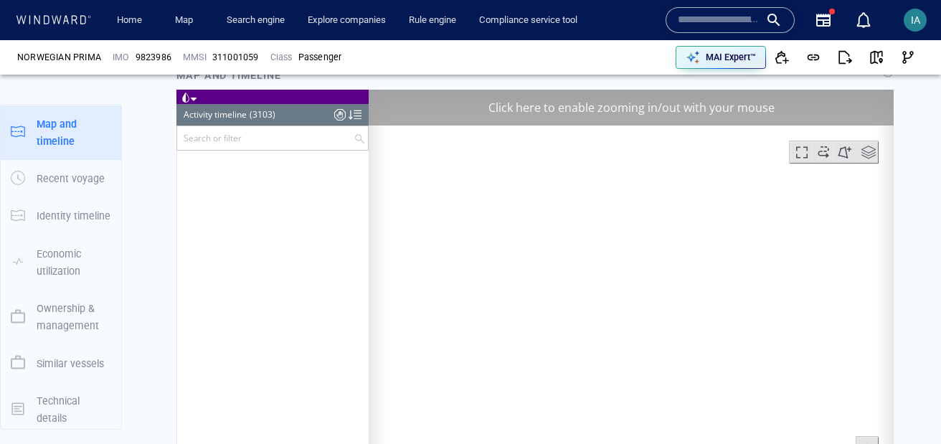
scroll to position [122224, 0]
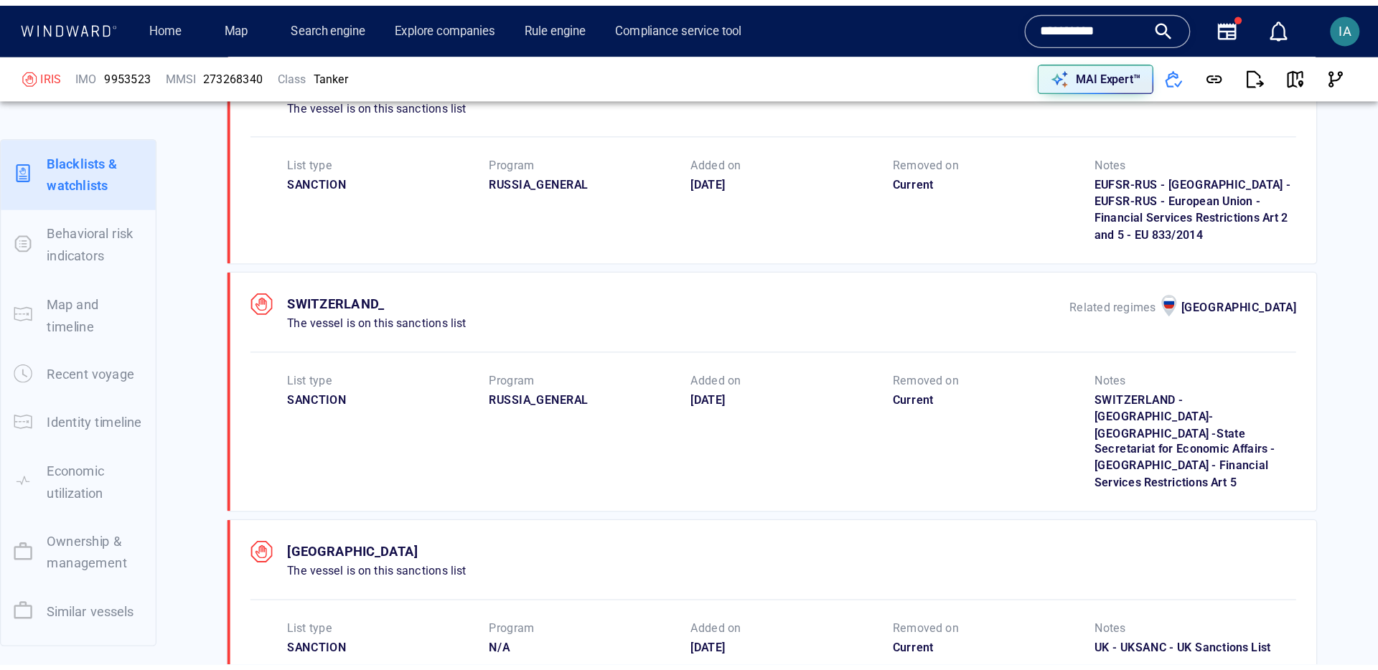
scroll to position [39, 0]
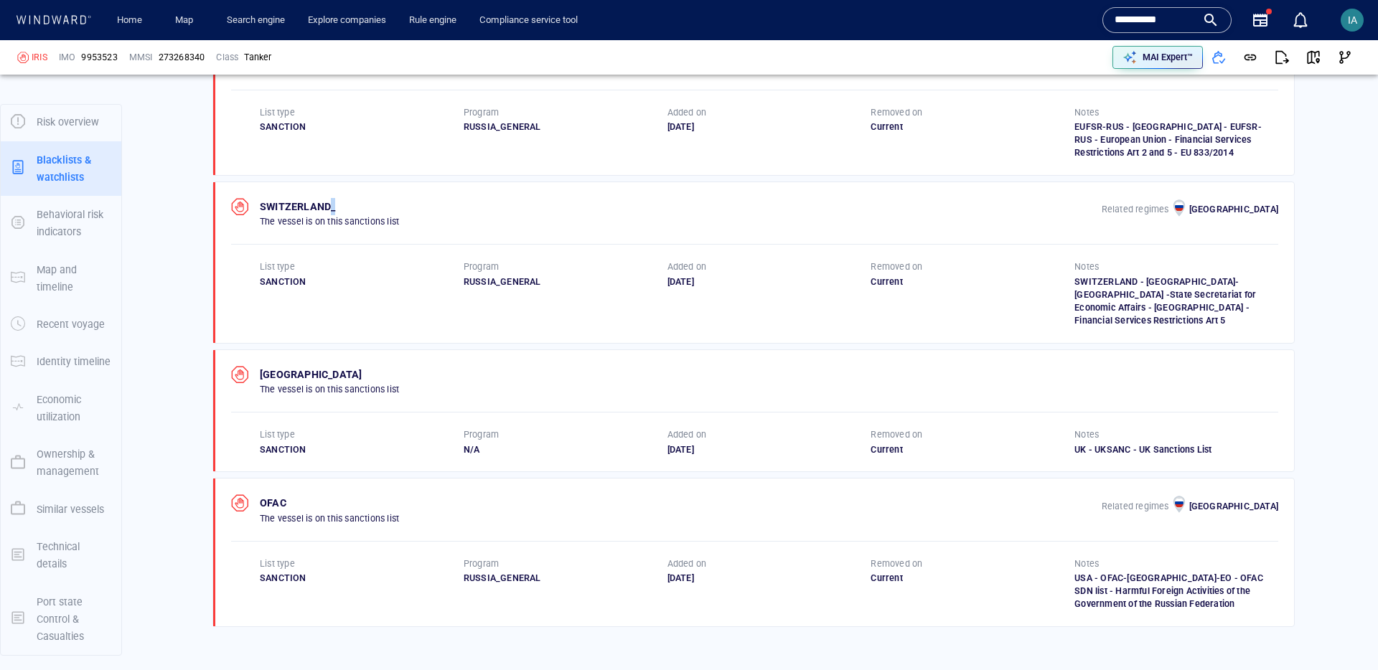
drag, startPoint x: 339, startPoint y: 209, endPoint x: 329, endPoint y: 210, distance: 9.4
click at [329, 210] on p "SWITZERLAND_" at bounding box center [329, 206] width 139 height 17
click at [301, 206] on p "SWITZERLAND_" at bounding box center [329, 206] width 139 height 17
drag, startPoint x: 273, startPoint y: 207, endPoint x: 374, endPoint y: 206, distance: 100.5
click at [374, 206] on p "SWITZERLAND_" at bounding box center [329, 206] width 139 height 17
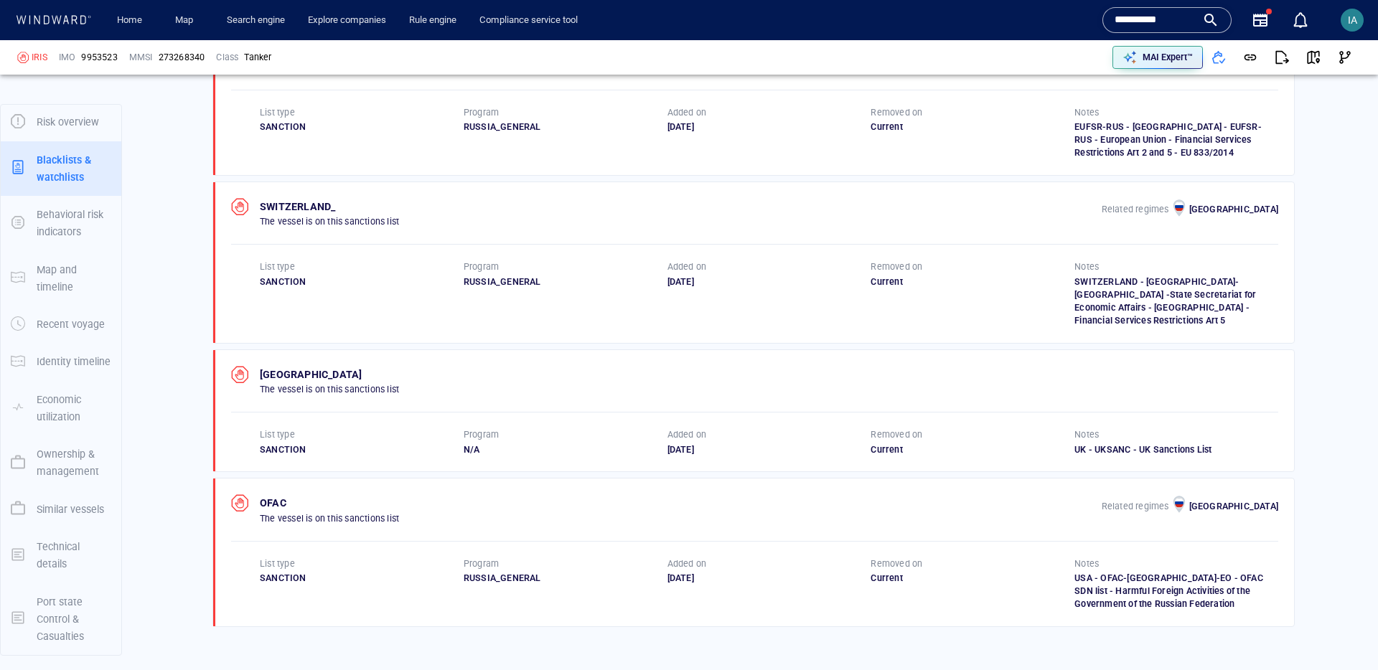
click at [342, 215] on p "The vessel is on this sanctions list" at bounding box center [329, 221] width 139 height 13
drag, startPoint x: 329, startPoint y: 210, endPoint x: 341, endPoint y: 209, distance: 11.5
click at [340, 209] on p "SWITZERLAND_" at bounding box center [329, 206] width 139 height 17
drag, startPoint x: 260, startPoint y: 207, endPoint x: 360, endPoint y: 206, distance: 99.8
click at [360, 206] on p "SWITZERLAND_" at bounding box center [329, 206] width 139 height 17
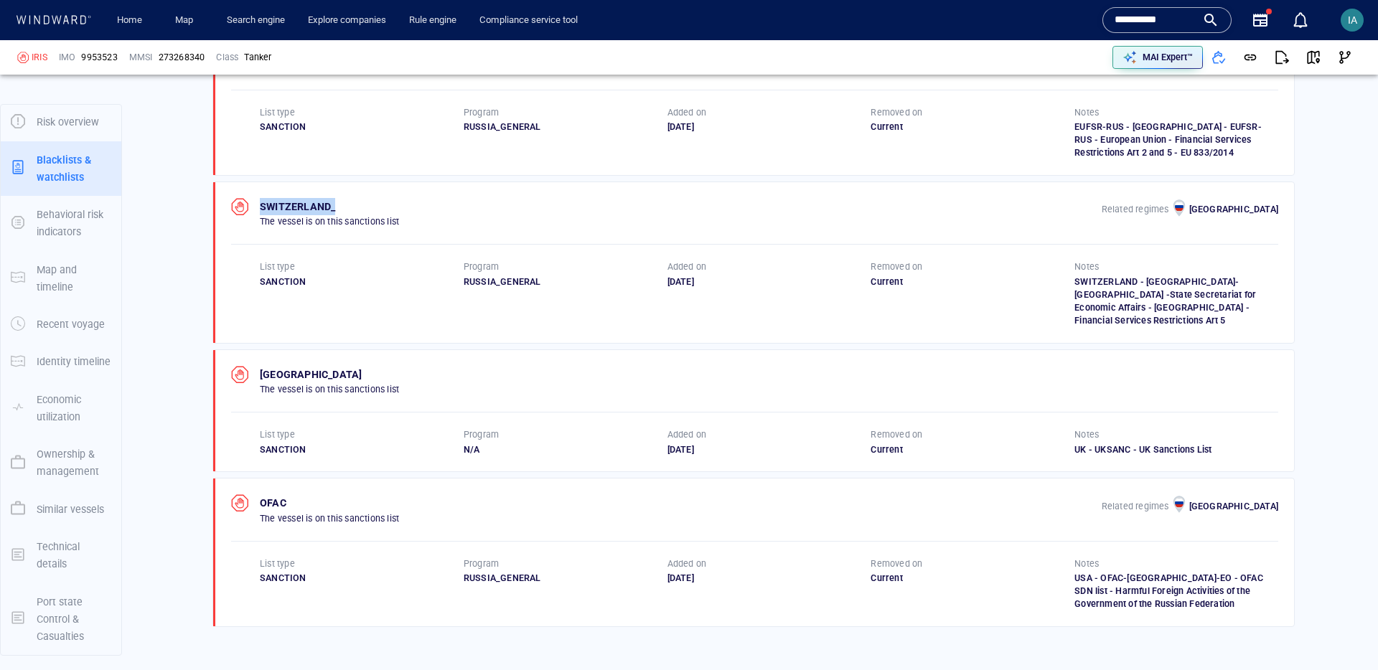
click at [334, 203] on p "SWITZERLAND_" at bounding box center [329, 206] width 139 height 17
drag, startPoint x: 260, startPoint y: 205, endPoint x: 367, endPoint y: 204, distance: 106.9
click at [367, 204] on p "SWITZERLAND_" at bounding box center [329, 206] width 139 height 17
click at [365, 206] on p "SWITZERLAND_" at bounding box center [329, 206] width 139 height 17
drag, startPoint x: 331, startPoint y: 207, endPoint x: 268, endPoint y: 206, distance: 63.1
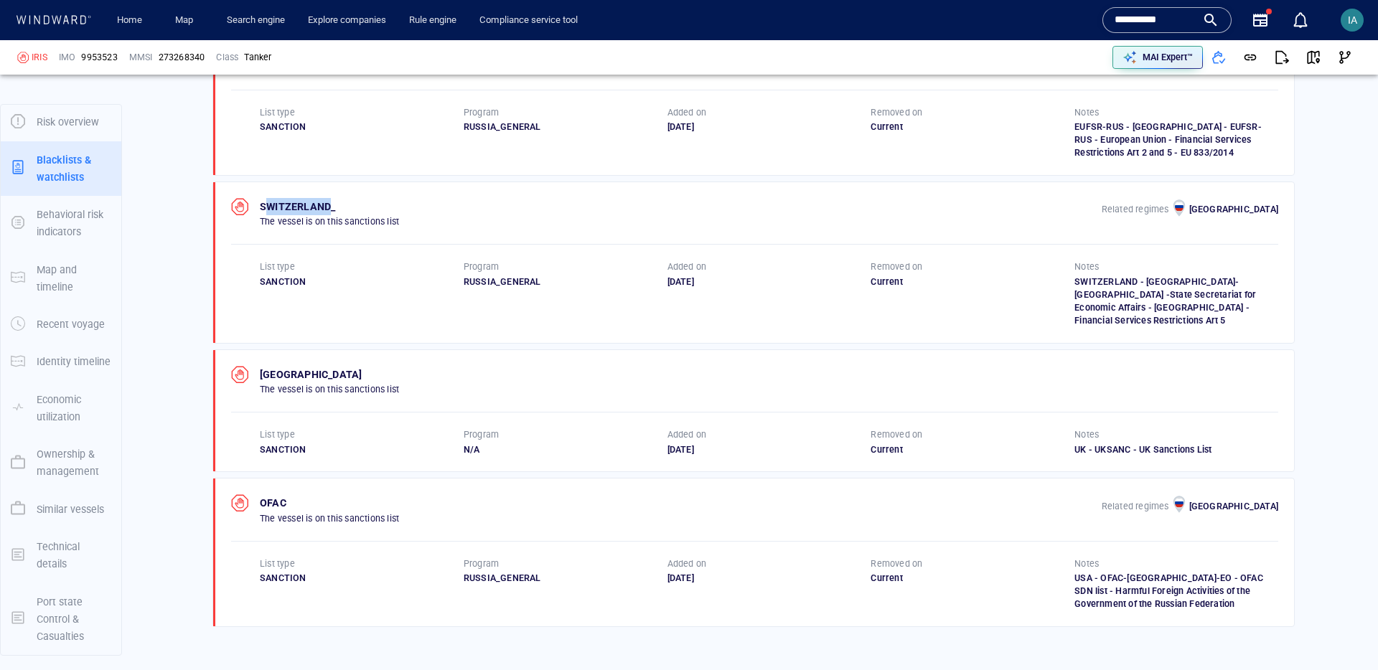
click at [268, 206] on p "SWITZERLAND_" at bounding box center [329, 206] width 139 height 17
click at [329, 206] on p "SWITZERLAND_" at bounding box center [329, 206] width 139 height 17
drag, startPoint x: 330, startPoint y: 204, endPoint x: 339, endPoint y: 203, distance: 9.4
click at [339, 203] on p "SWITZERLAND_" at bounding box center [329, 206] width 139 height 17
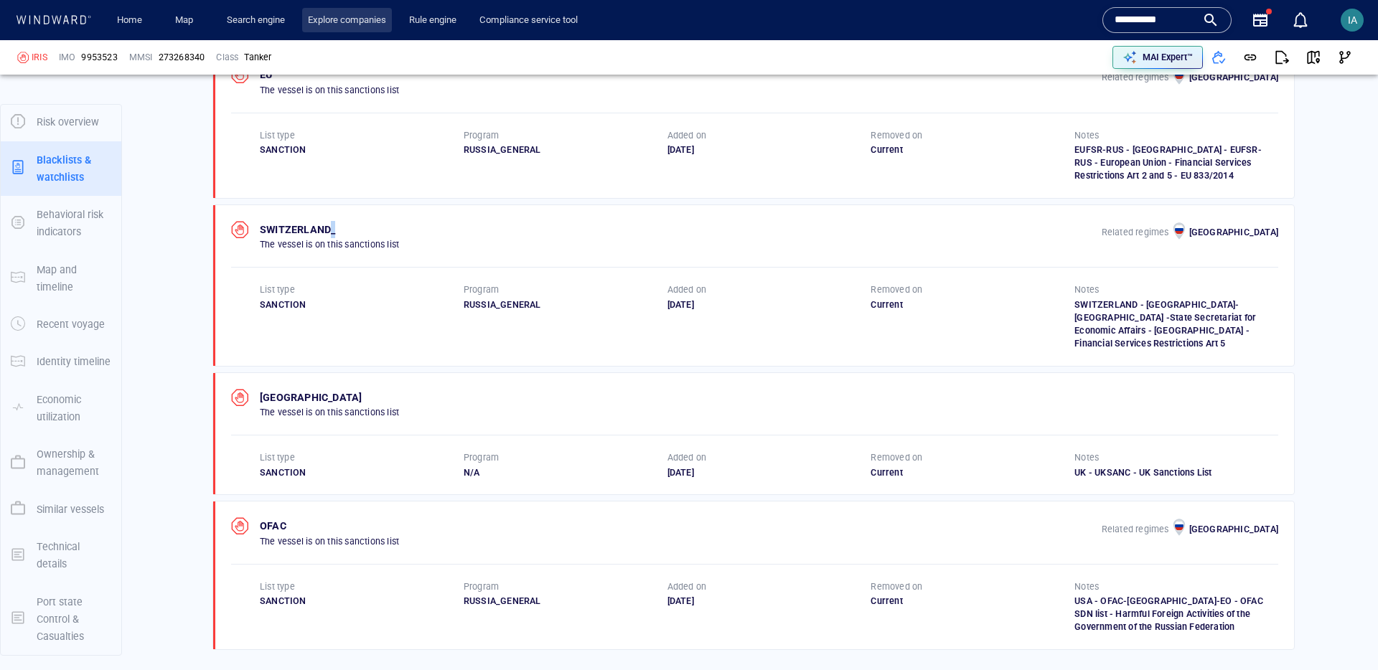
scroll to position [1020, 0]
